Goal: Transaction & Acquisition: Purchase product/service

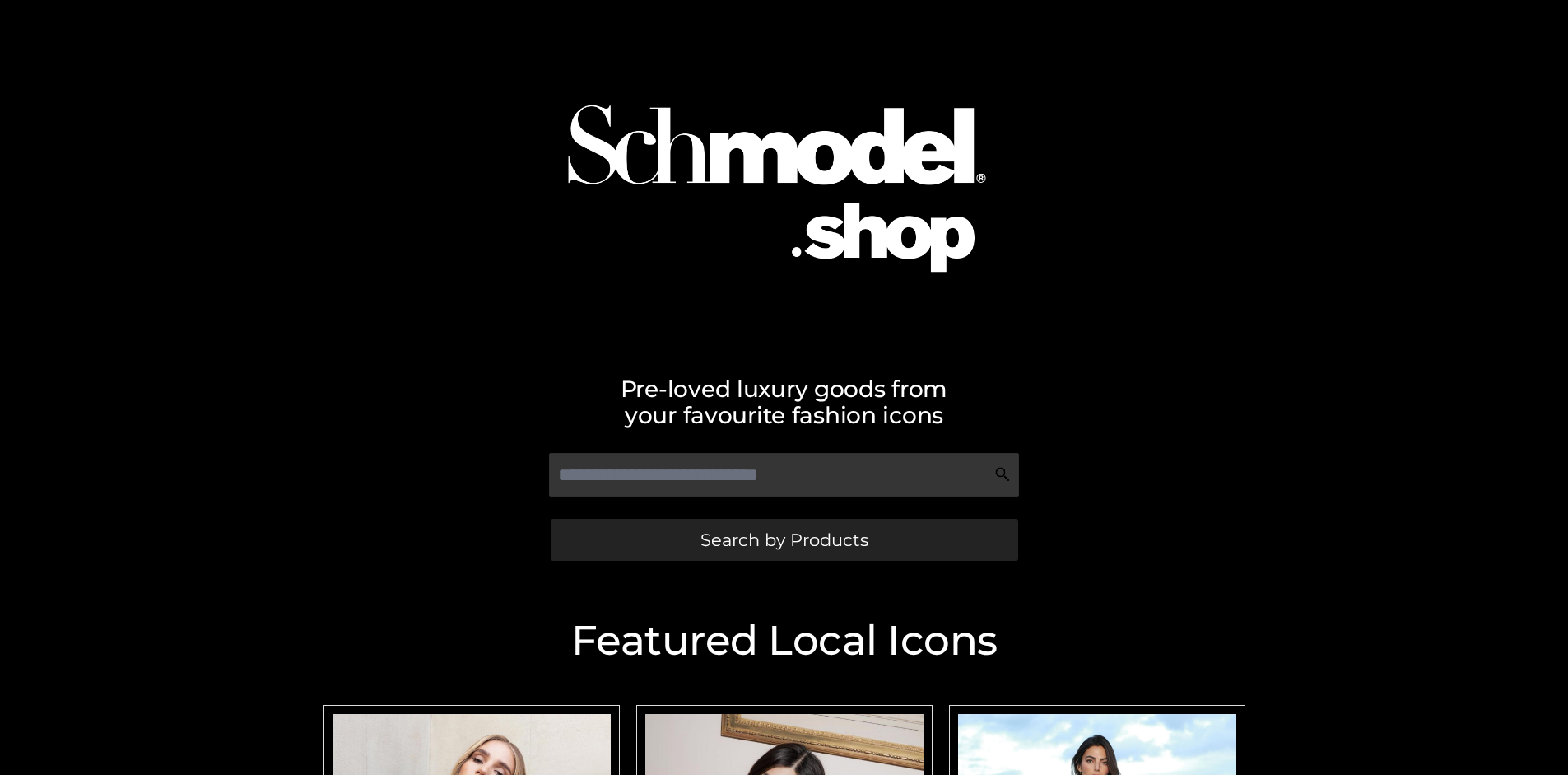
click at [784, 539] on span "Search by Products" at bounding box center [784, 539] width 168 height 17
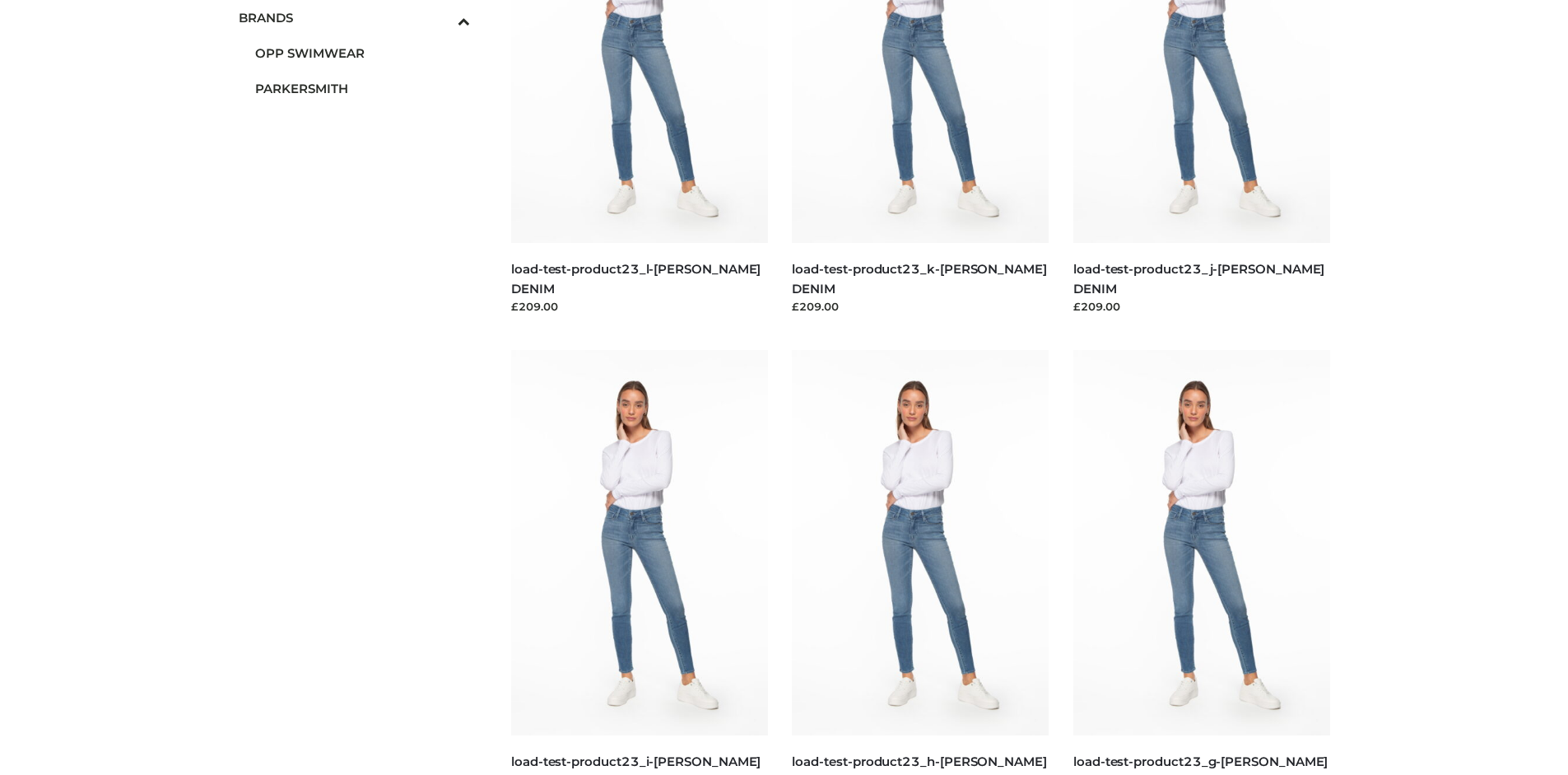
click at [362, 88] on span "PARKERSMITH" at bounding box center [363, 88] width 216 height 19
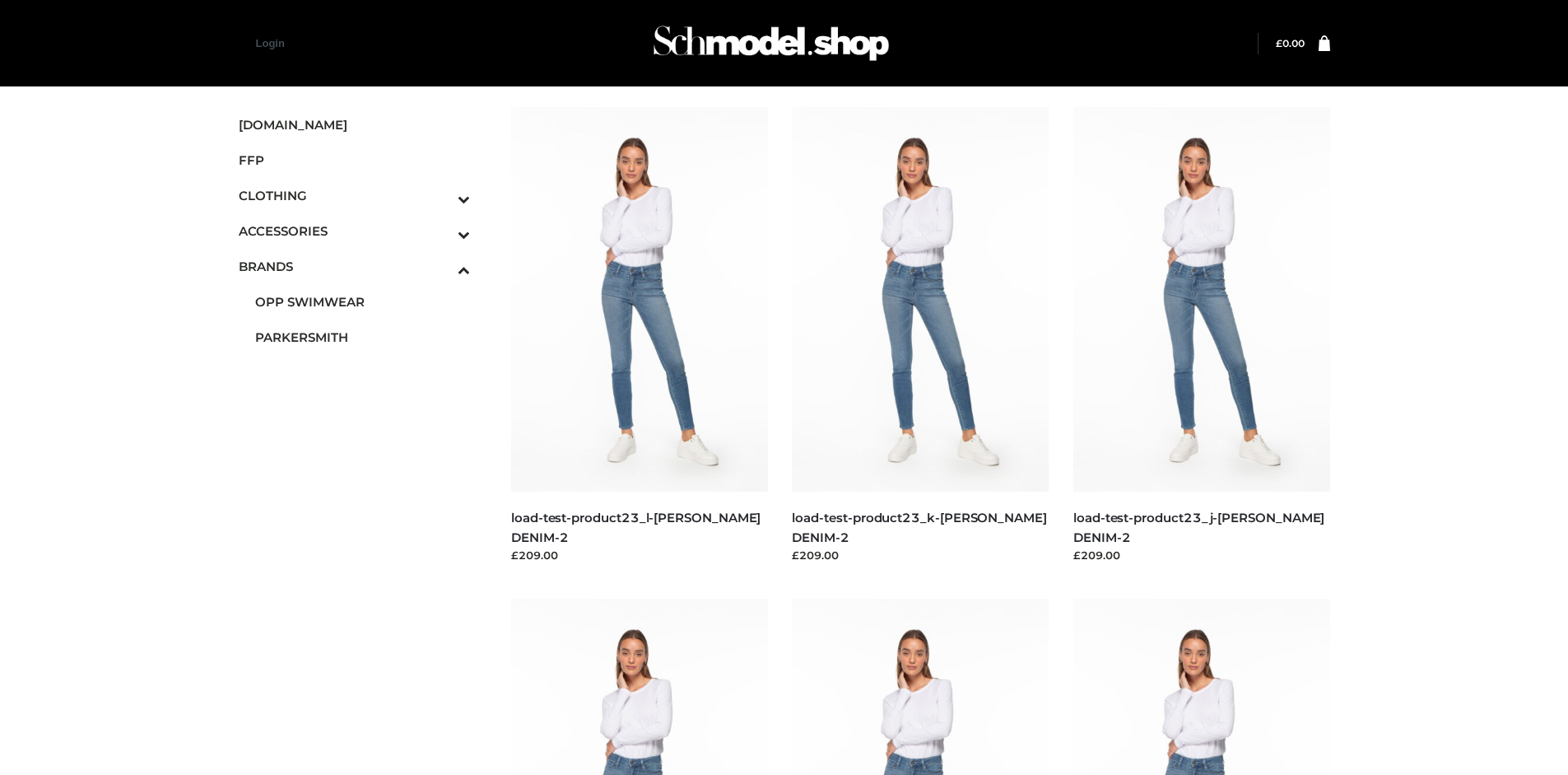
scroll to position [1266, 0]
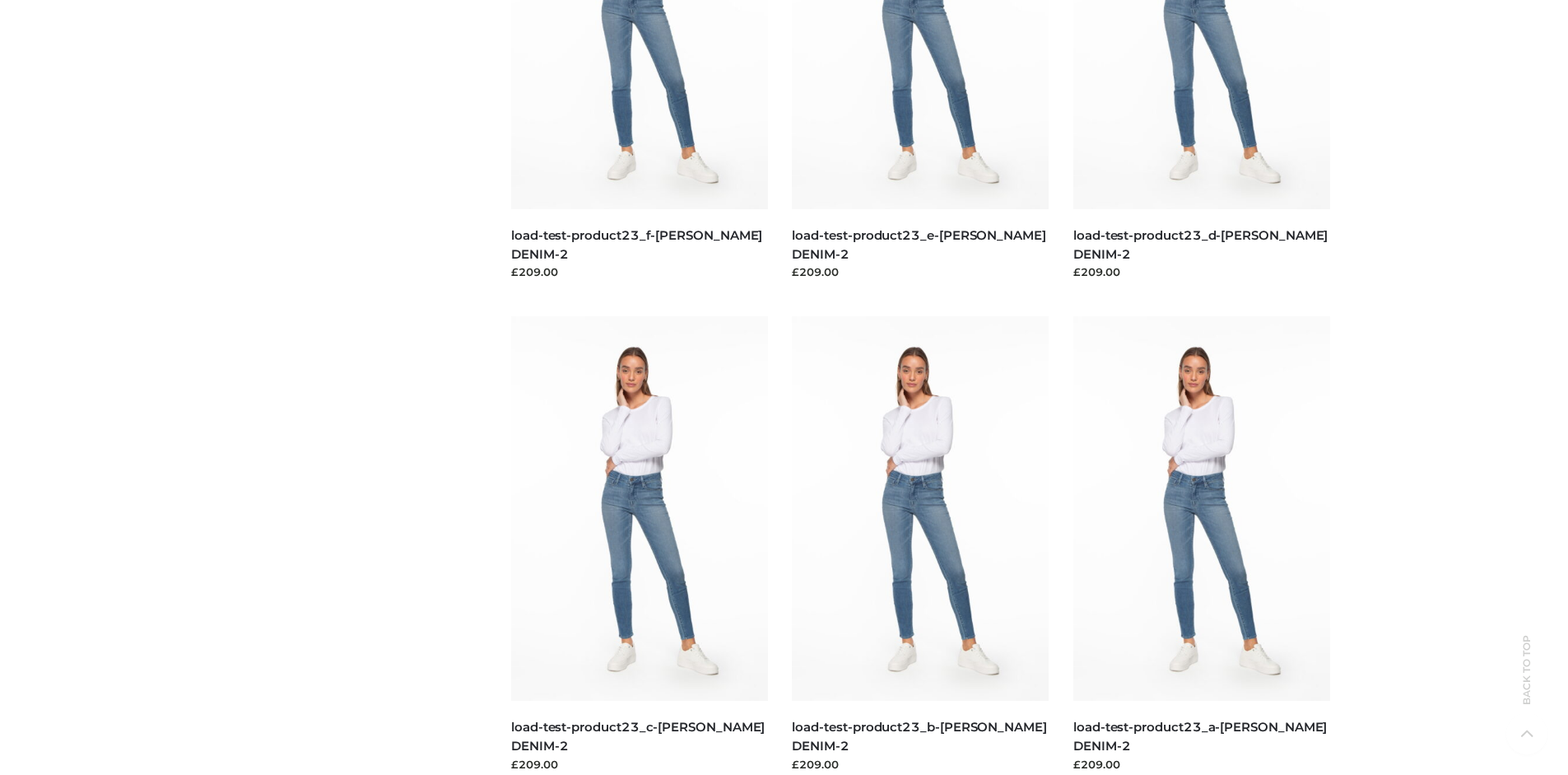
click at [638, 545] on img at bounding box center [640, 508] width 257 height 384
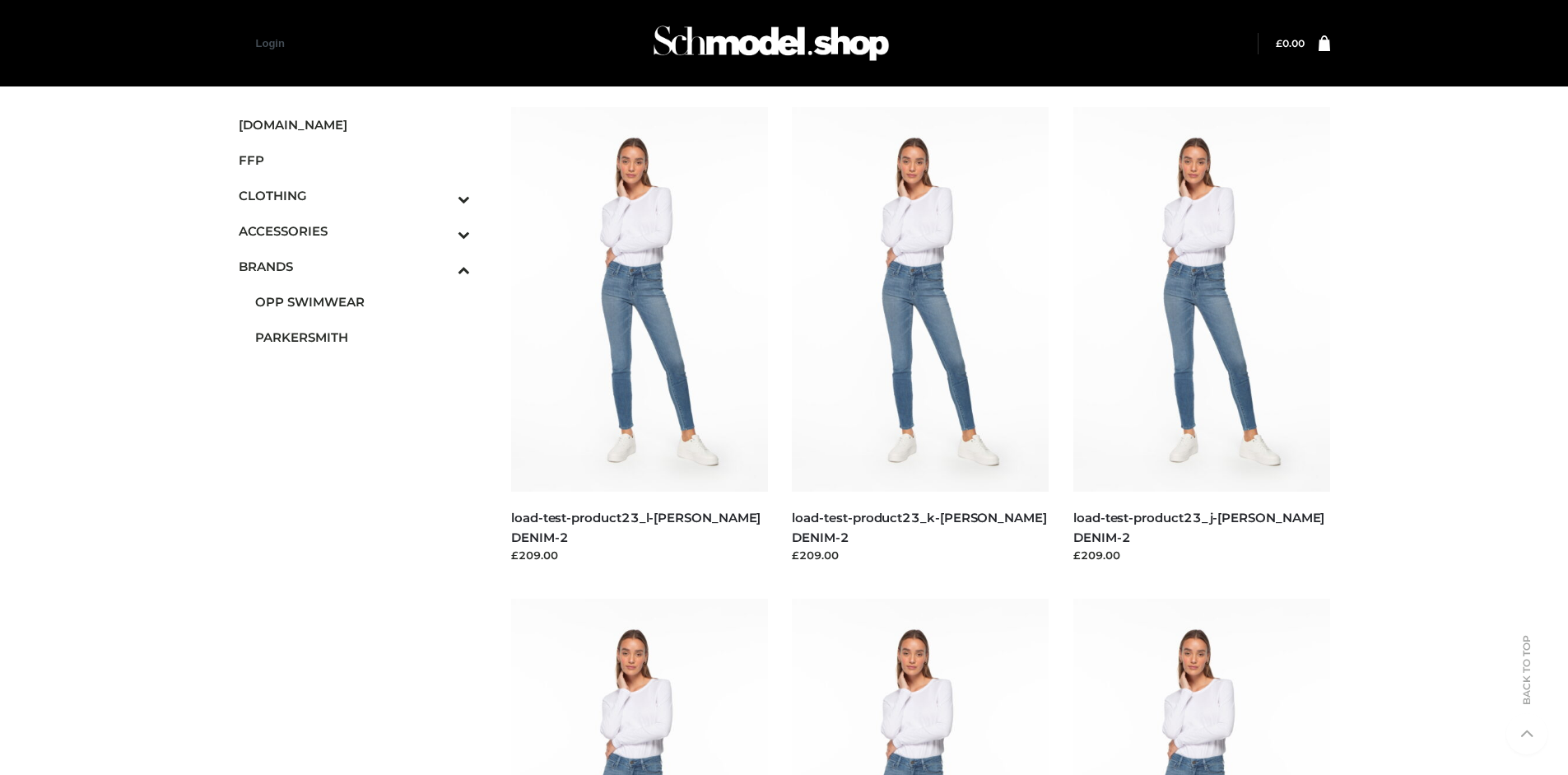
click at [638, 336] on img at bounding box center [640, 299] width 257 height 384
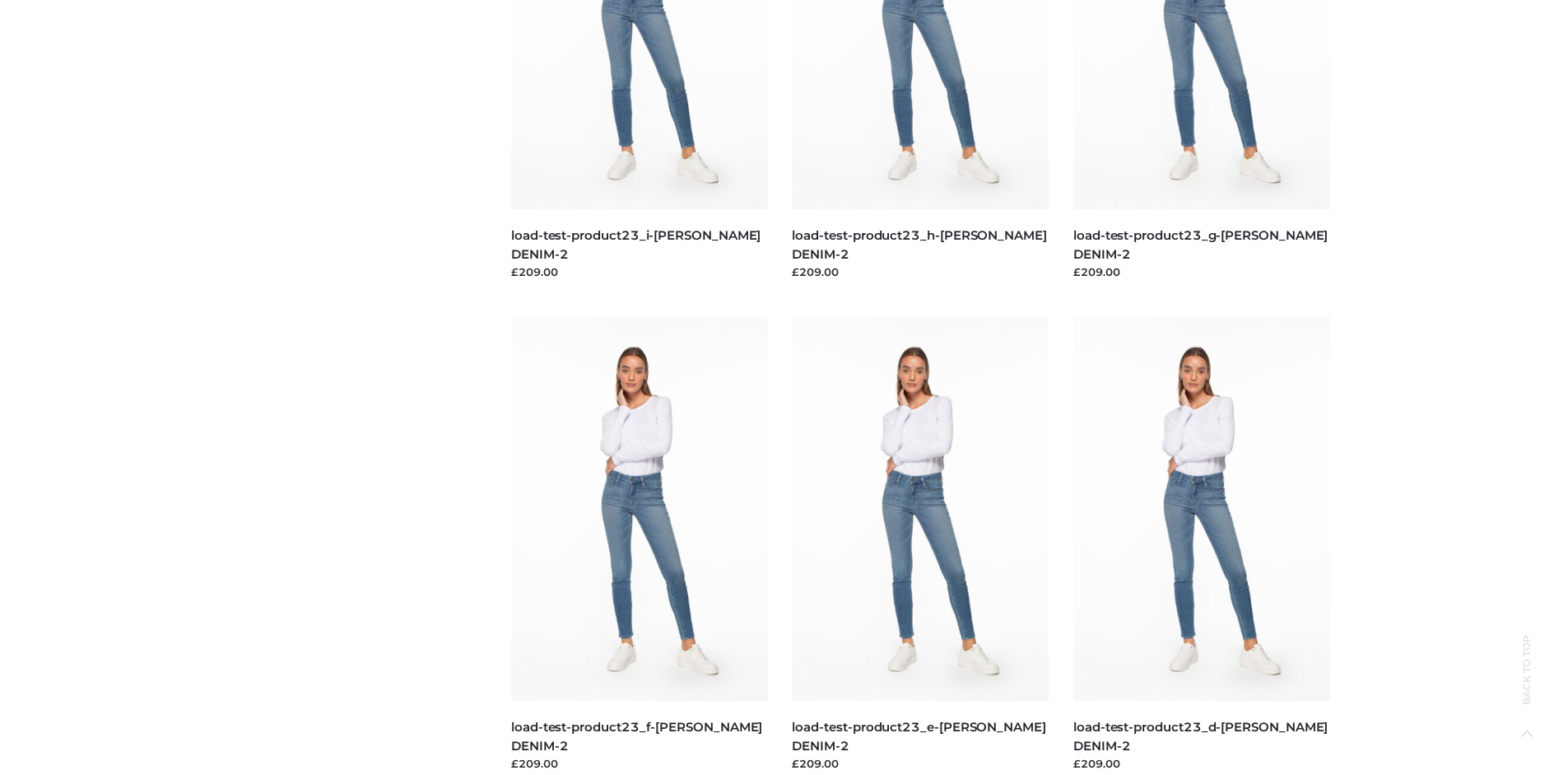
click at [1201, 545] on img at bounding box center [1202, 508] width 257 height 384
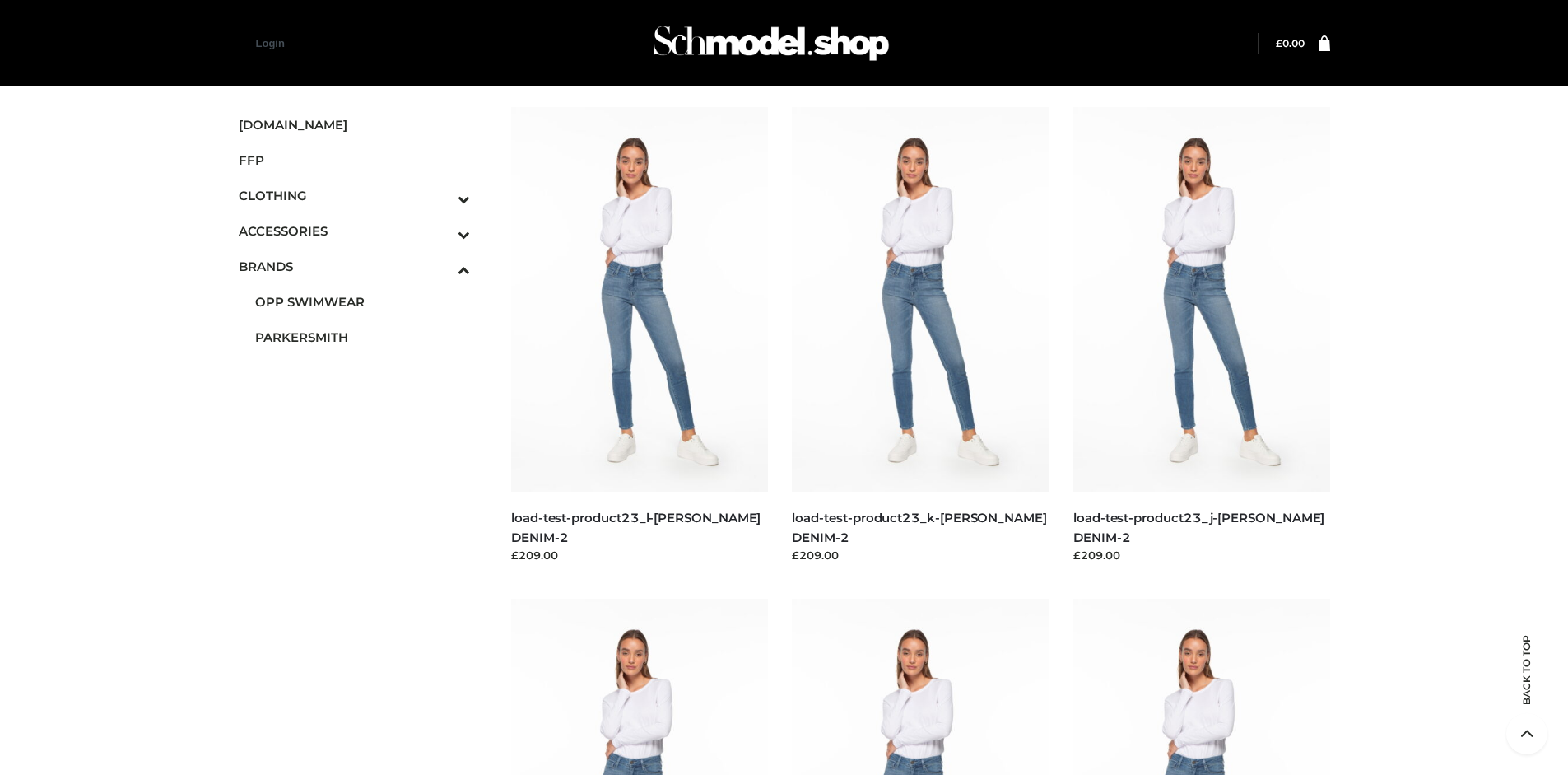
click at [920, 336] on img at bounding box center [920, 299] width 257 height 384
click at [354, 159] on span "FFP" at bounding box center [354, 159] width 232 height 19
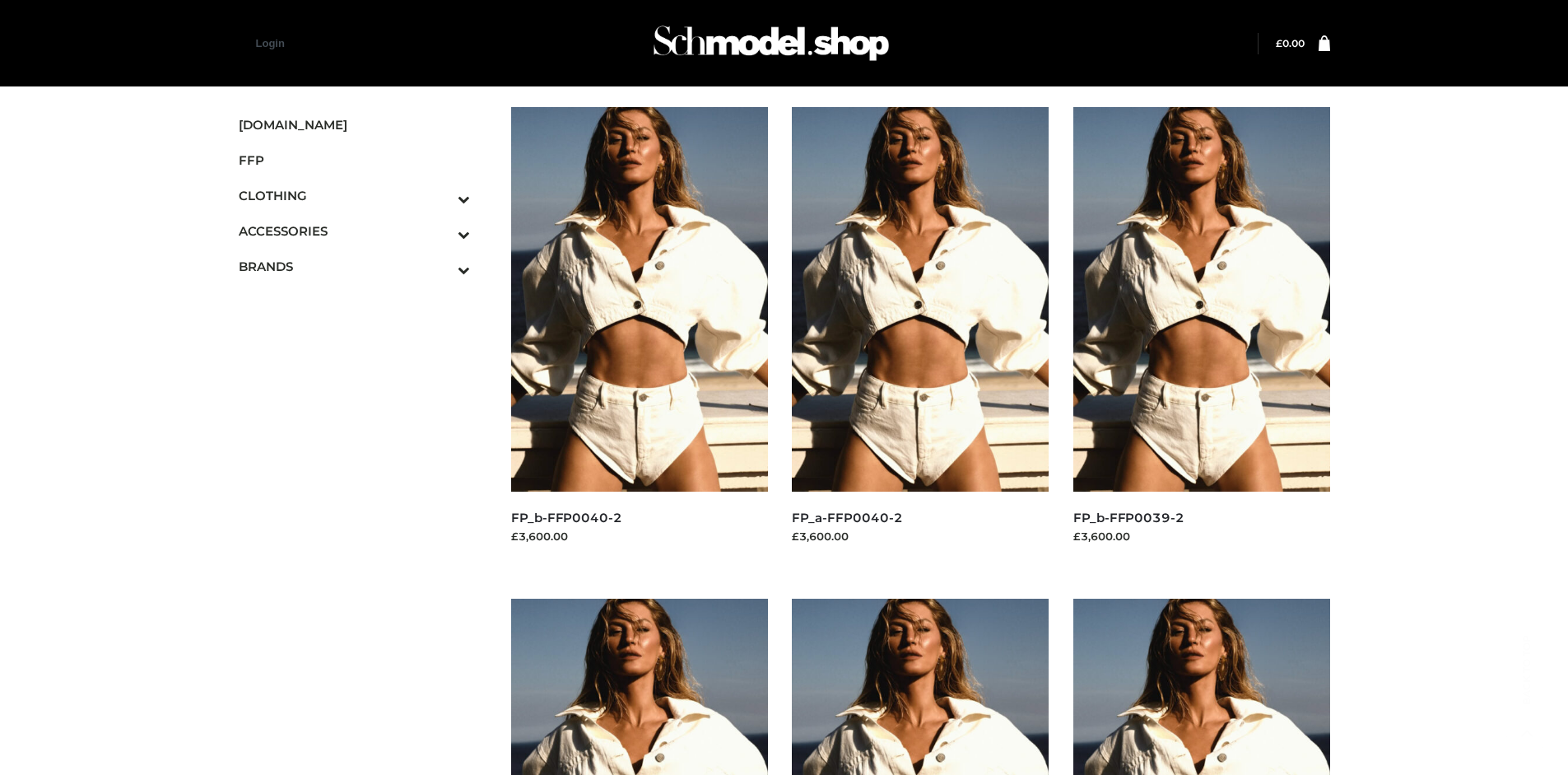
scroll to position [1266, 0]
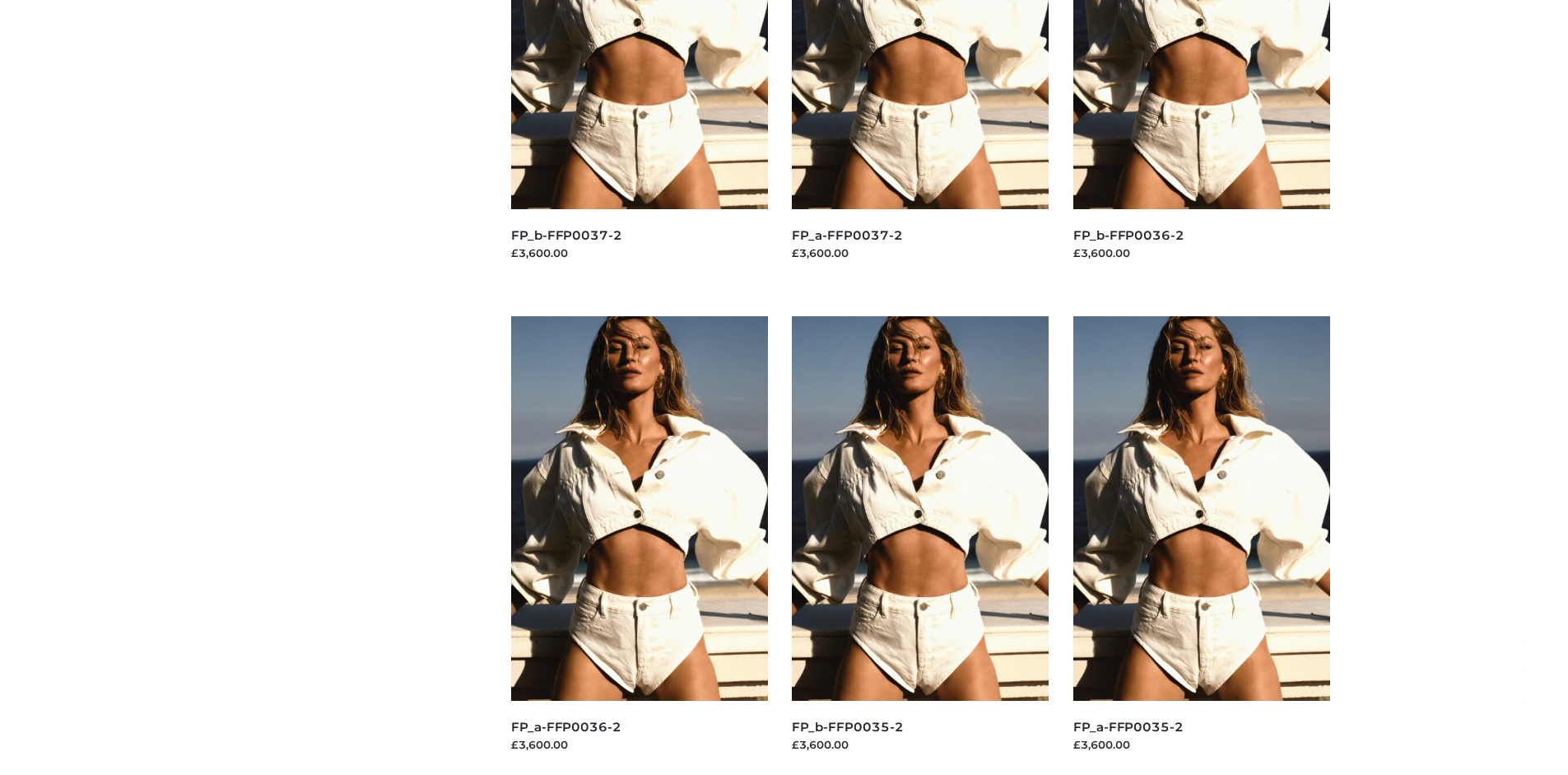
click at [920, 545] on img at bounding box center [920, 508] width 257 height 384
click at [638, 545] on img at bounding box center [640, 508] width 257 height 384
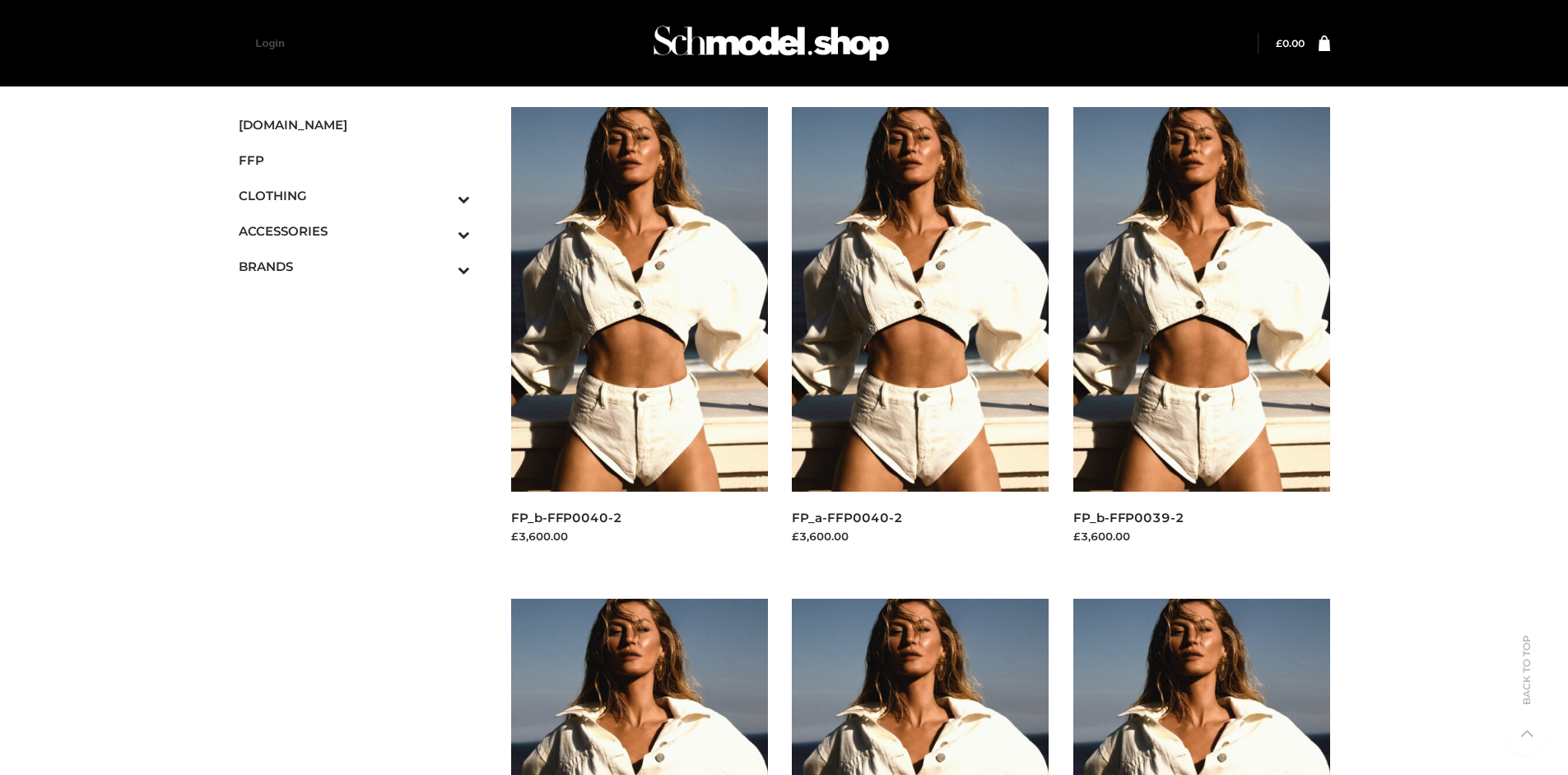
click at [638, 336] on img at bounding box center [640, 299] width 257 height 384
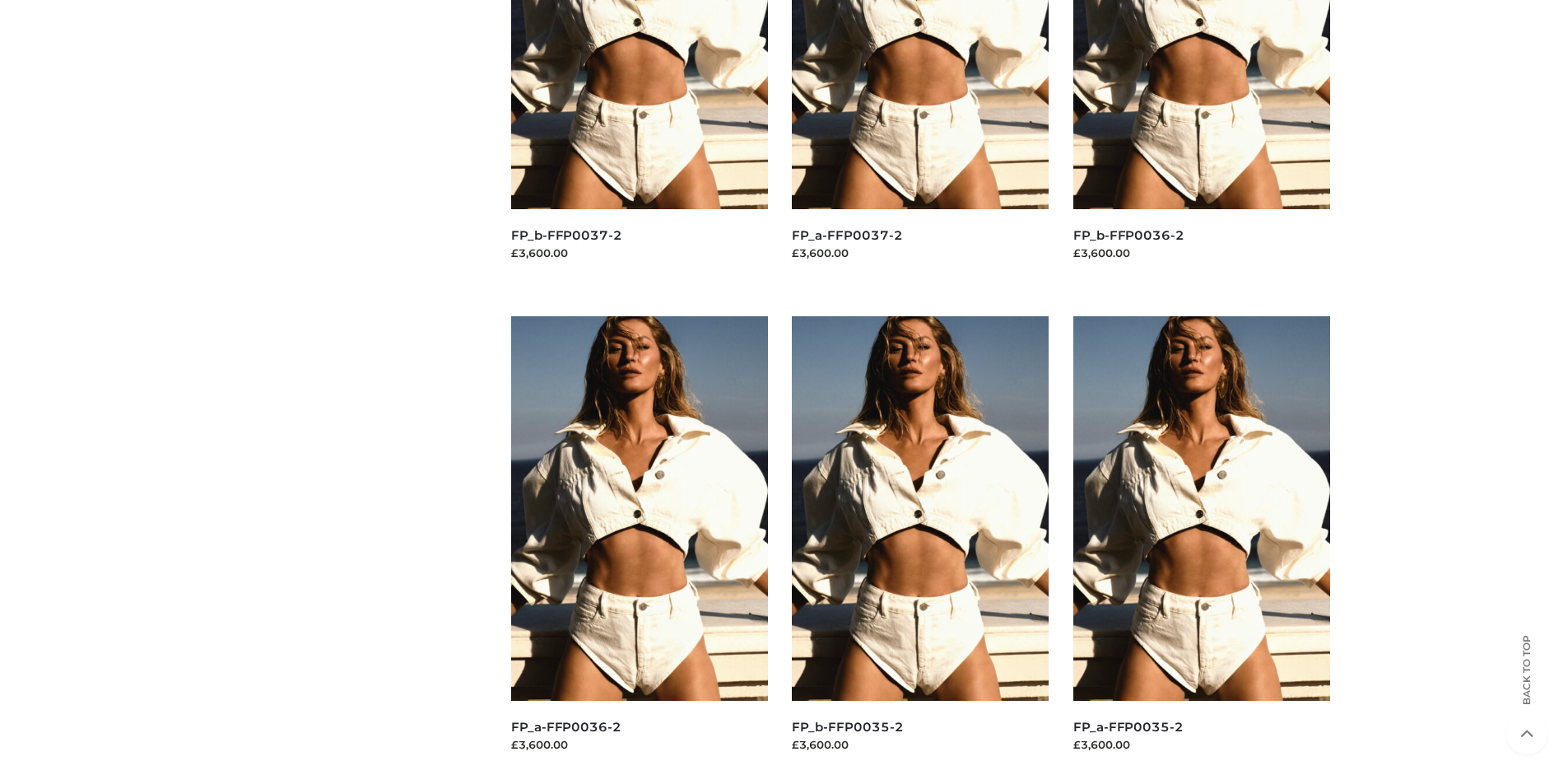
click at [1201, 545] on img at bounding box center [1202, 508] width 257 height 384
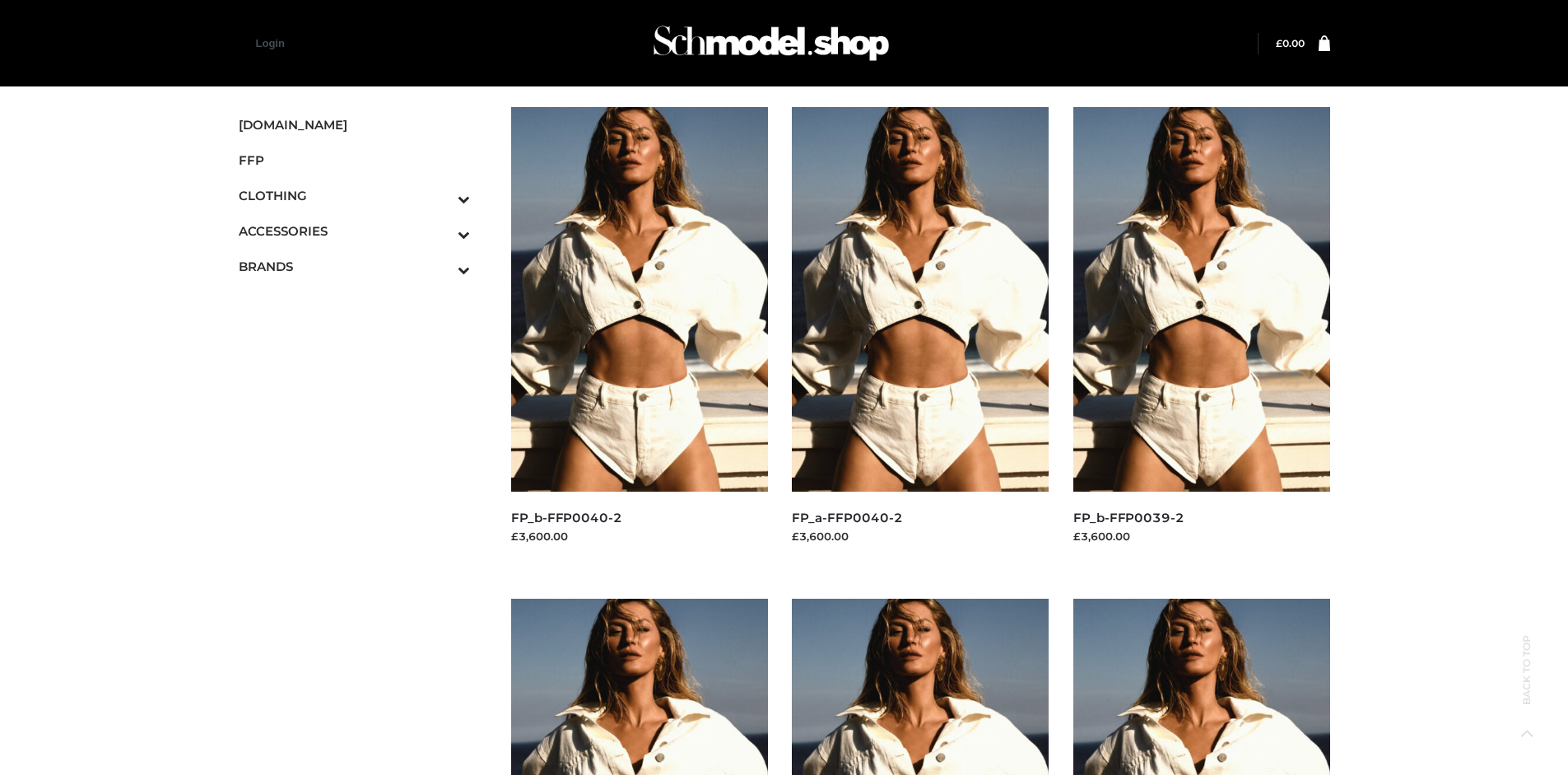
click at [441, 231] on icon "Toggle Submenu" at bounding box center [378, 234] width 184 height 19
click at [362, 301] on span "JEWELRY" at bounding box center [363, 301] width 216 height 19
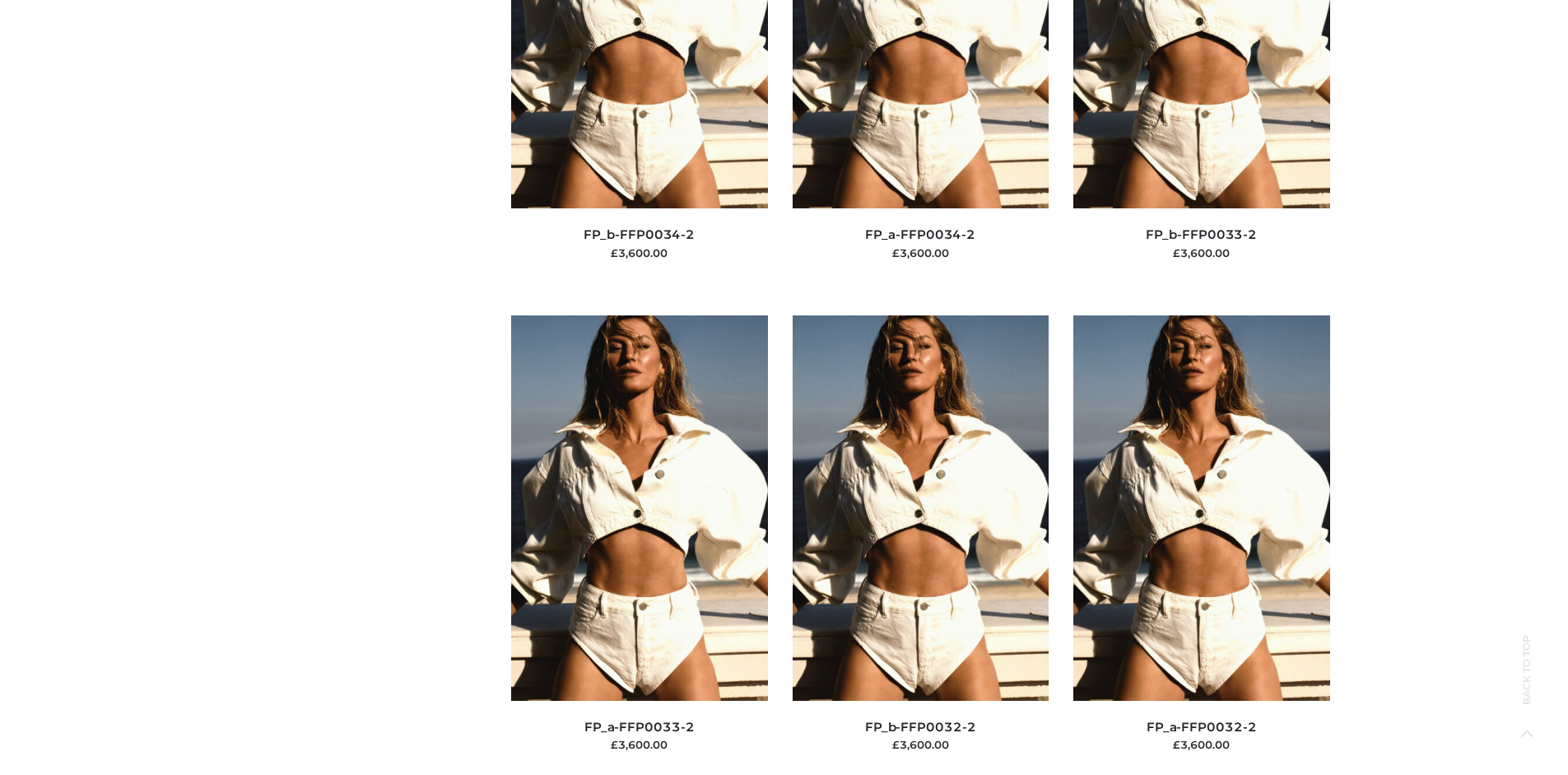
click at [920, 544] on img at bounding box center [921, 508] width 257 height 384
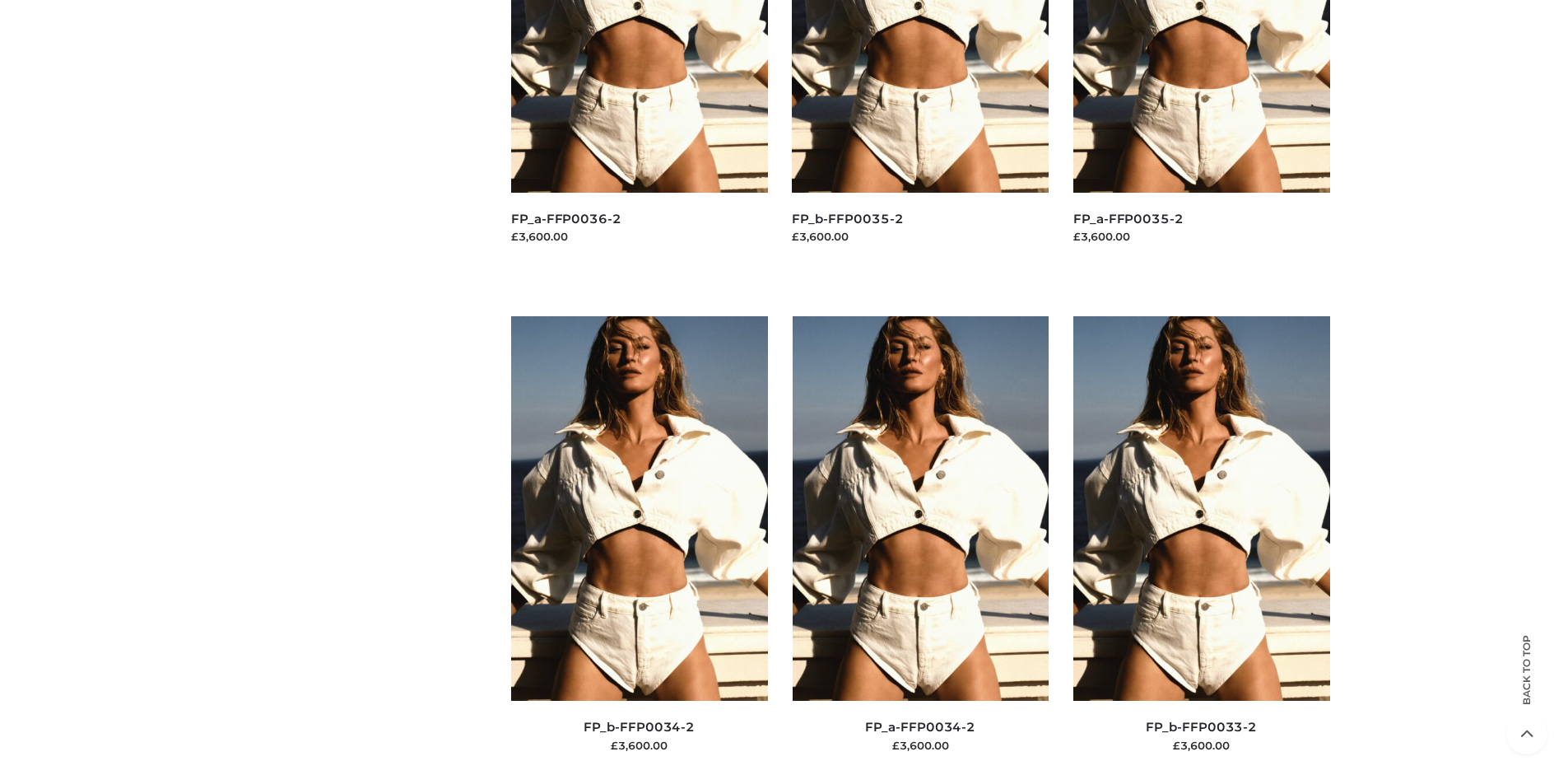
click at [638, 545] on img at bounding box center [640, 508] width 257 height 384
click at [920, 545] on img at bounding box center [921, 508] width 257 height 384
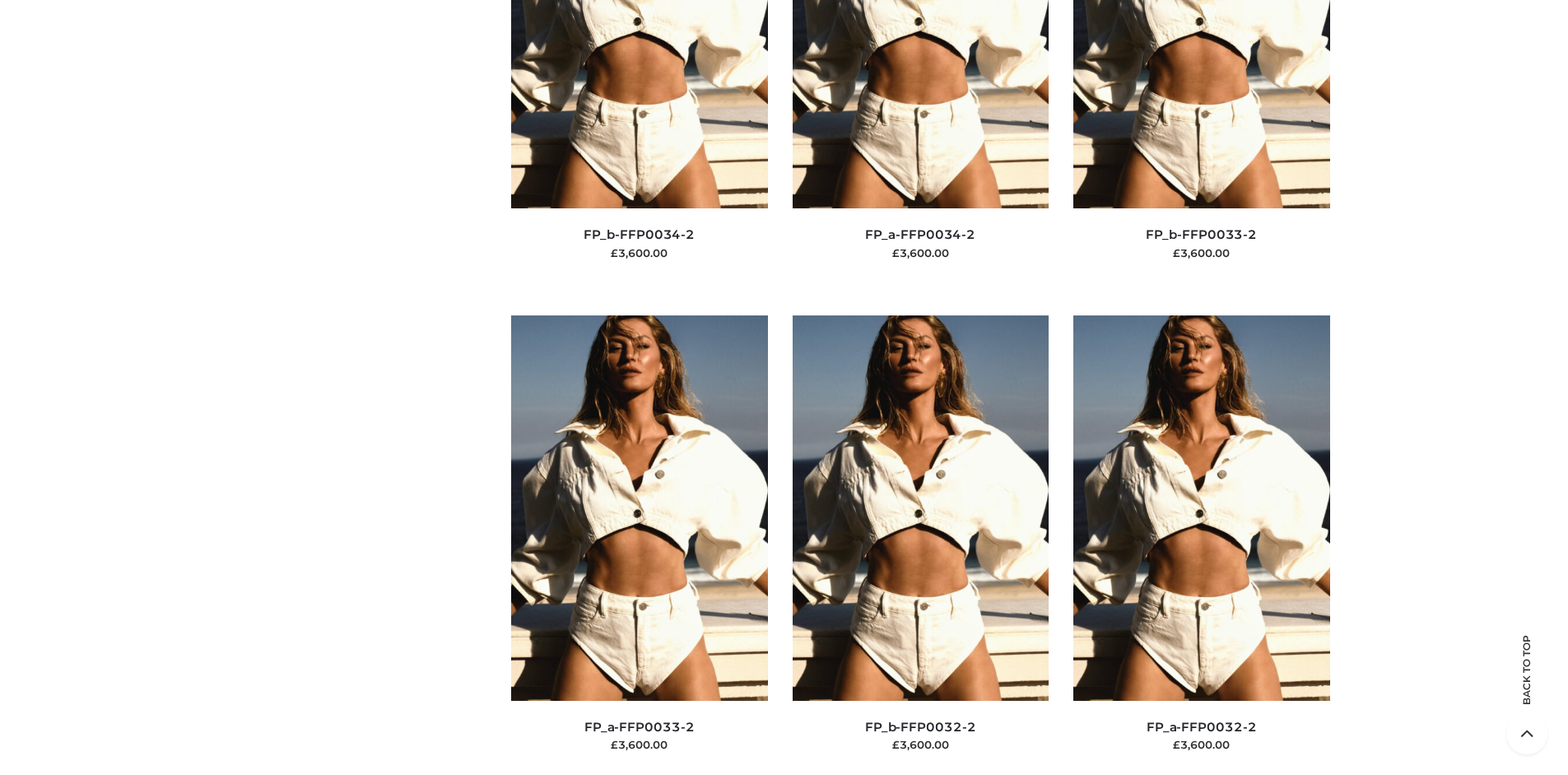
click at [1201, 544] on img at bounding box center [1202, 508] width 257 height 384
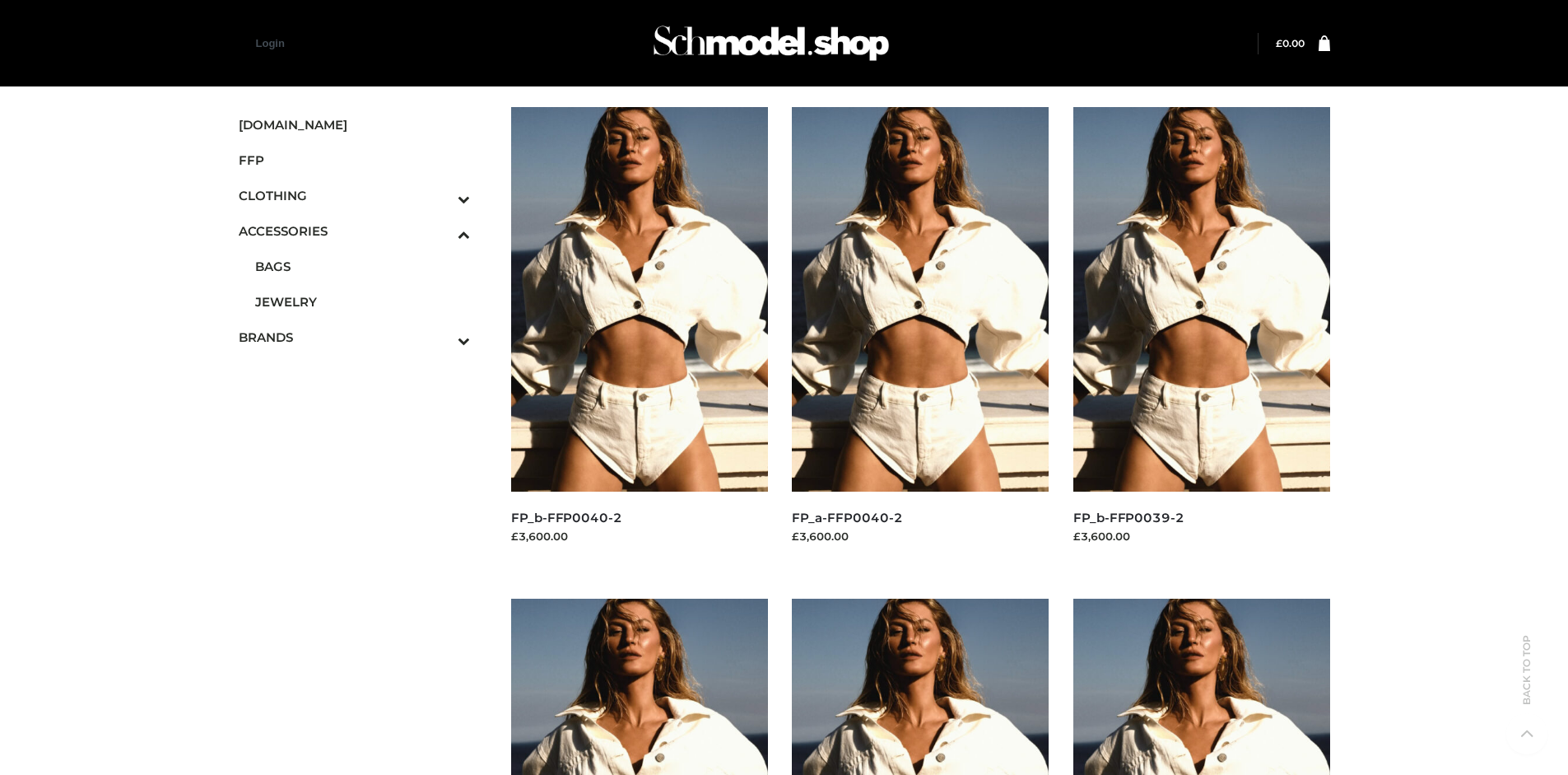
click at [441, 195] on icon "Toggle Submenu" at bounding box center [378, 198] width 184 height 19
click at [362, 231] on span "DRESSES" at bounding box center [363, 231] width 216 height 19
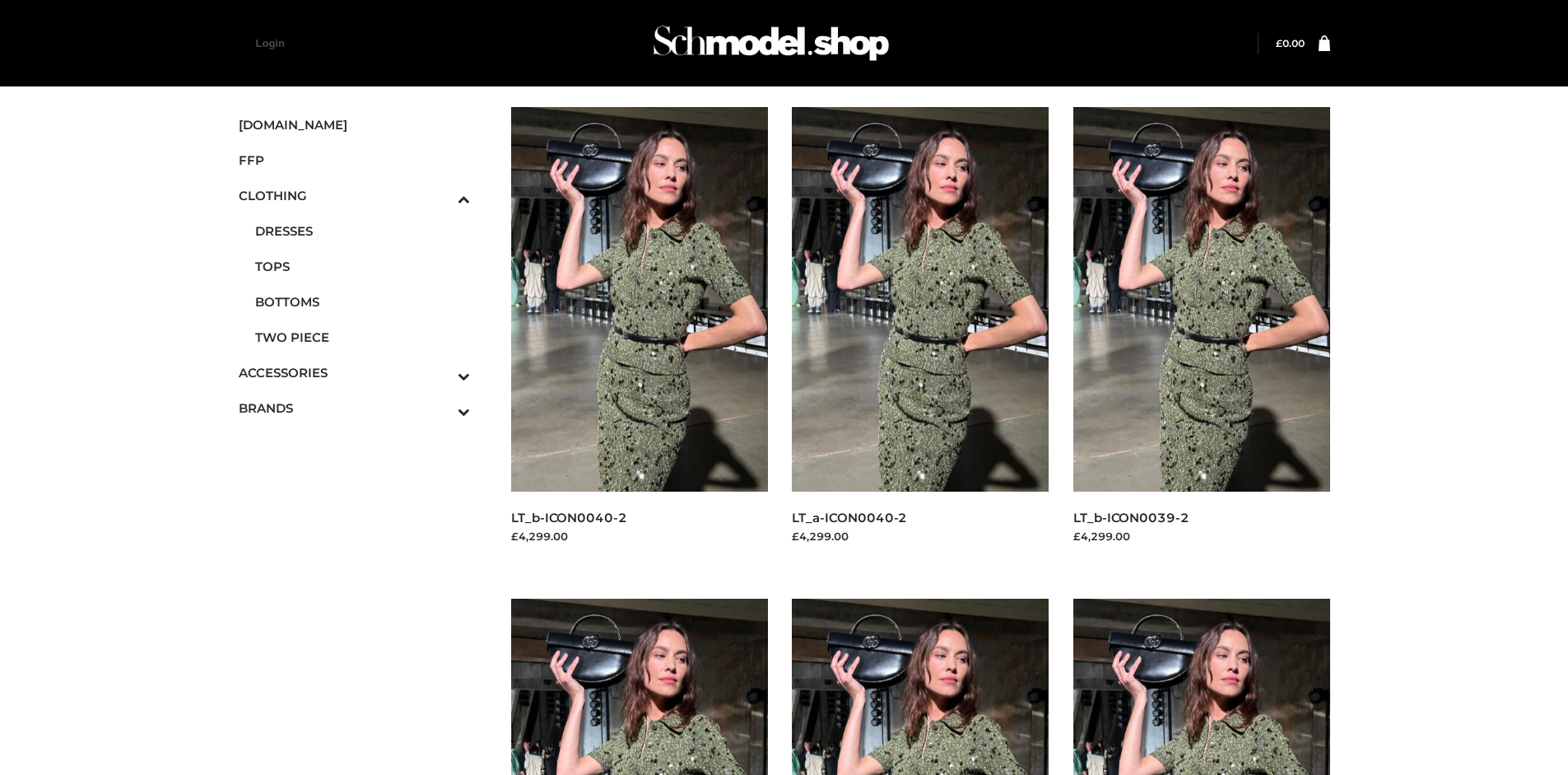
scroll to position [1266, 0]
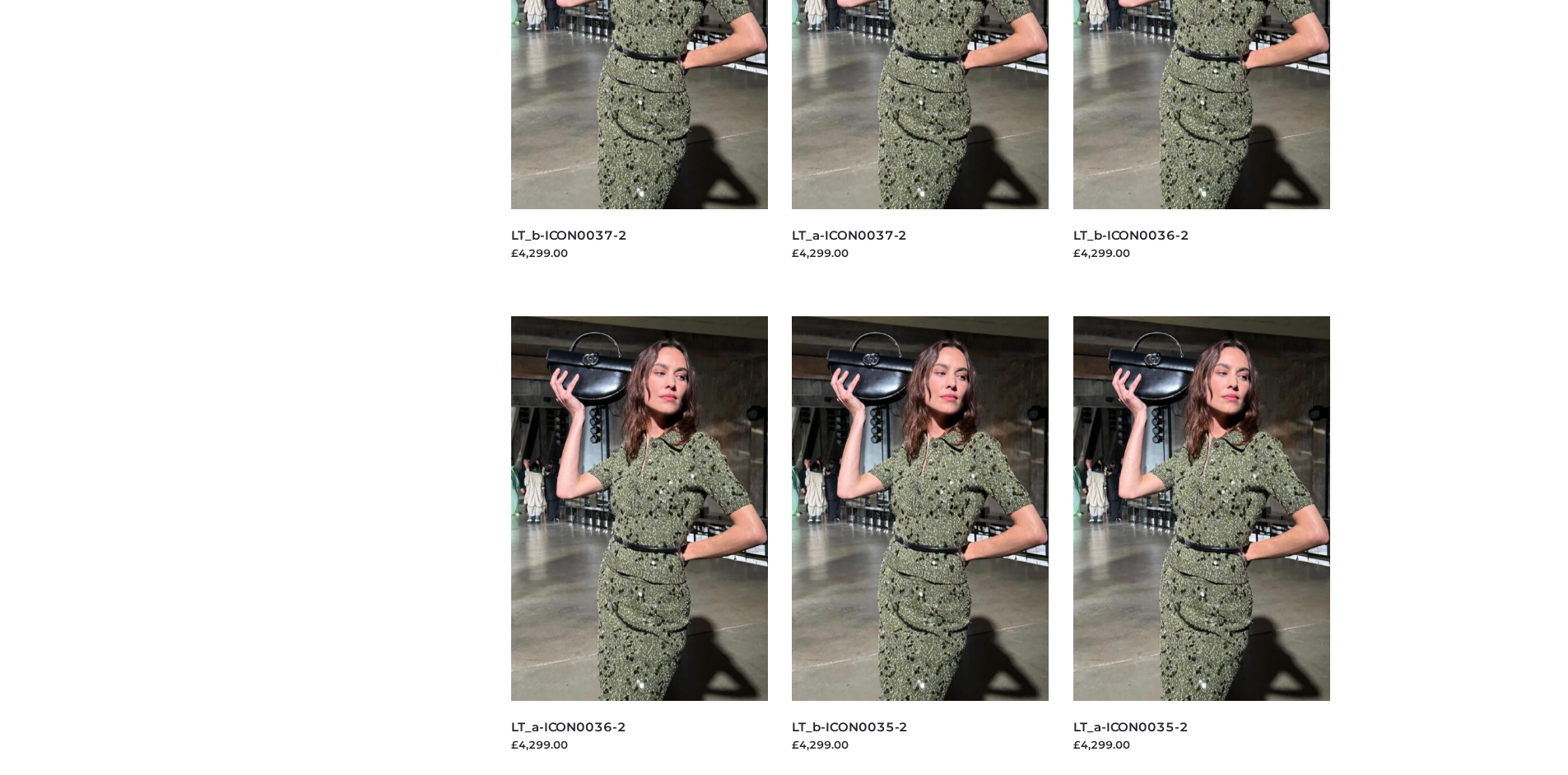
click at [920, 545] on img at bounding box center [920, 508] width 257 height 384
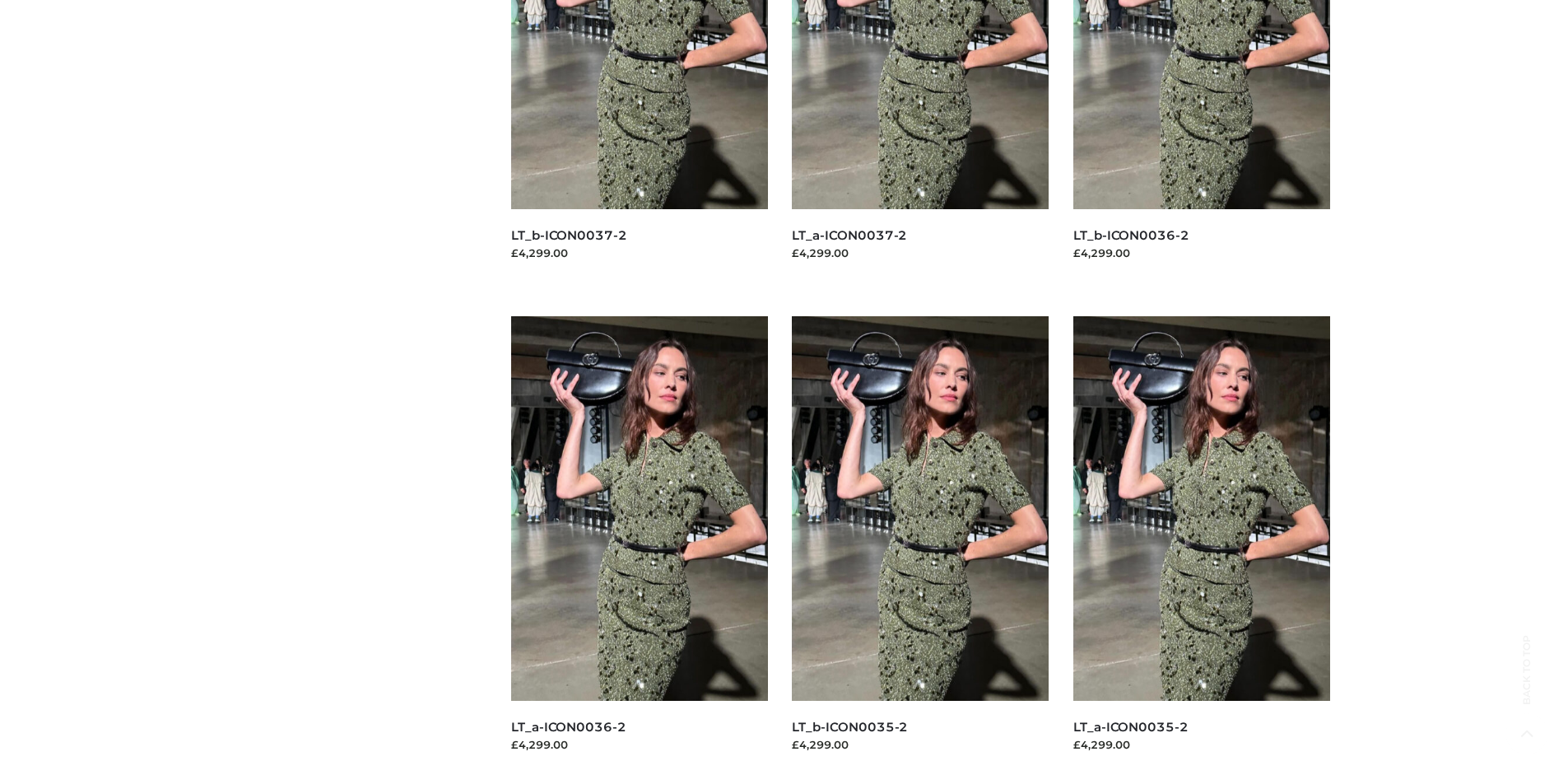
click at [638, 545] on img at bounding box center [640, 508] width 257 height 384
click at [1201, 545] on img at bounding box center [1202, 508] width 257 height 384
